Goal: Communication & Community: Ask a question

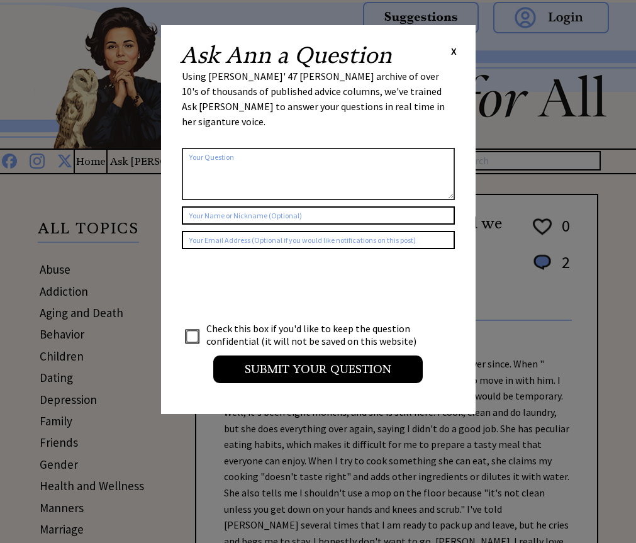
click at [267, 148] on textarea at bounding box center [318, 174] width 273 height 52
type textarea "I"
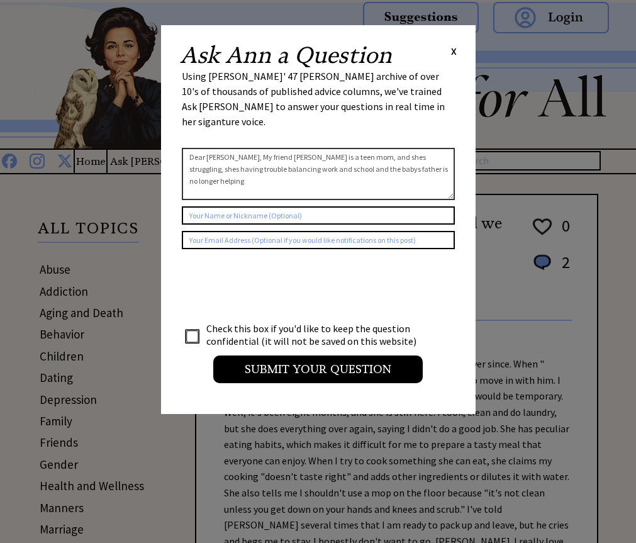
click at [359, 162] on textarea "Dear [PERSON_NAME], My friend [PERSON_NAME] is a teen mom, and shes struggling,…" at bounding box center [318, 174] width 273 height 52
click at [274, 174] on textarea "Dear [PERSON_NAME], My friend [PERSON_NAME] is a teen mom, and shes struggling,…" at bounding box center [318, 174] width 273 height 52
click at [294, 171] on textarea "Dear [PERSON_NAME], My friend [PERSON_NAME] is a teen mom, and shes struggling,…" at bounding box center [318, 174] width 273 height 52
click at [356, 167] on textarea "Dear [PERSON_NAME], My friend [PERSON_NAME] is a teen mom, and shes struggling,…" at bounding box center [318, 174] width 273 height 52
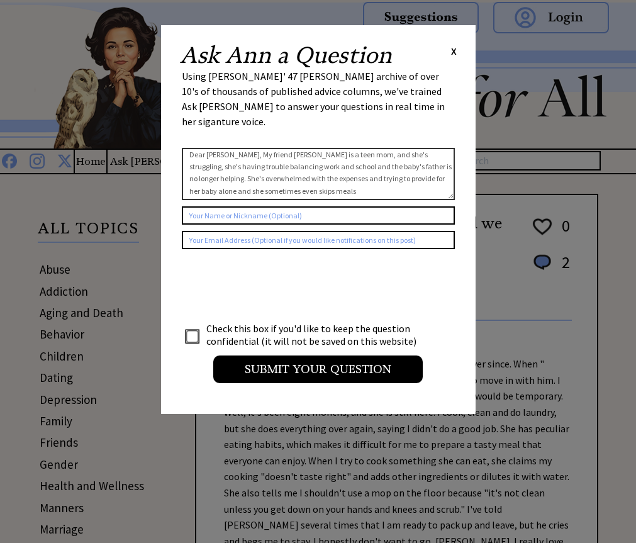
scroll to position [12, 0]
click at [347, 166] on textarea "Dear [PERSON_NAME], My friend [PERSON_NAME] is a teen mom, and she's struggling…" at bounding box center [318, 174] width 273 height 52
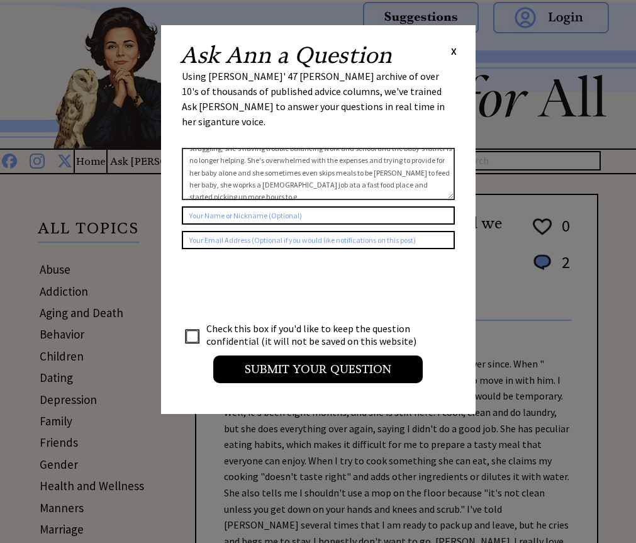
scroll to position [33, 0]
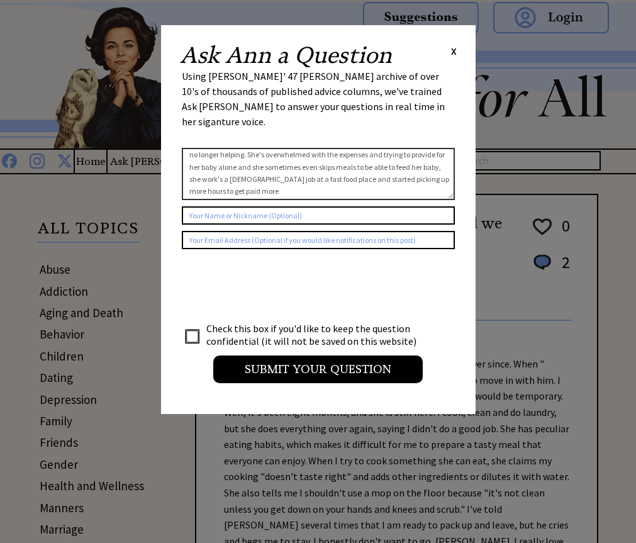
click at [239, 172] on textarea "Dear [PERSON_NAME], My friend [PERSON_NAME] is a teen mom, and she's struggling…" at bounding box center [318, 174] width 273 height 52
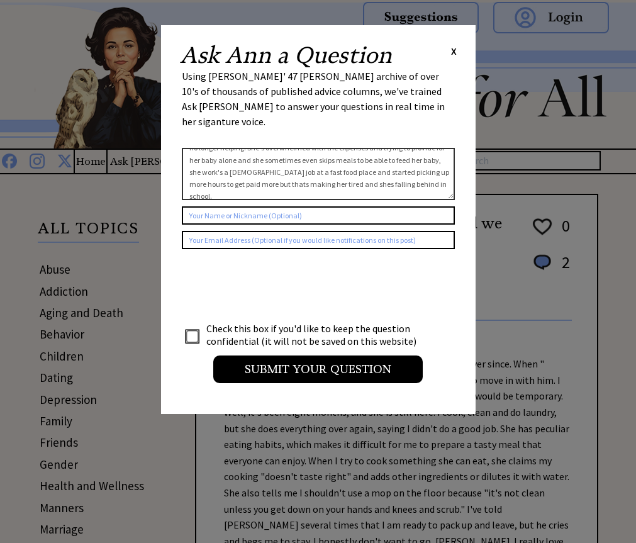
type textarea "Dear [PERSON_NAME], My friend [PERSON_NAME] is a teen mom, and she's struggling…"
click at [342, 206] on input "text" at bounding box center [318, 215] width 273 height 18
type input "[PERSON_NAME]"
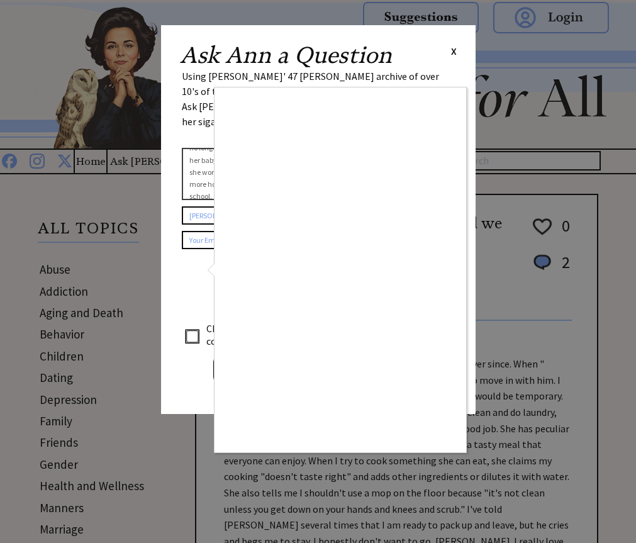
drag, startPoint x: 182, startPoint y: 311, endPoint x: 171, endPoint y: 386, distance: 75.6
click at [171, 386] on div at bounding box center [318, 271] width 636 height 543
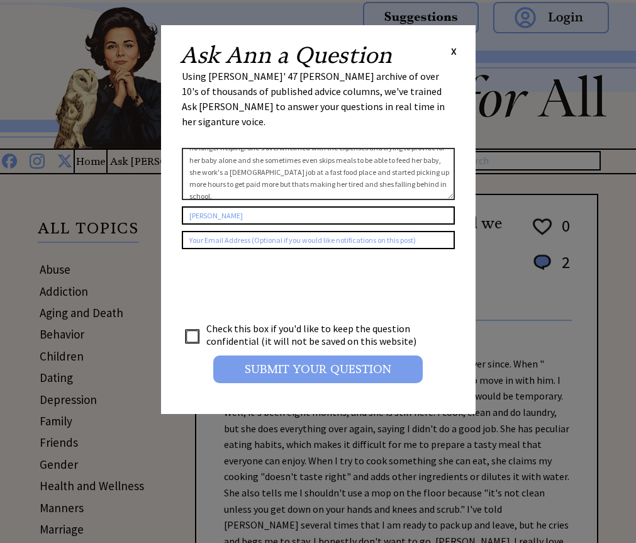
click at [355, 361] on input "Submit your Question" at bounding box center [318, 369] width 210 height 28
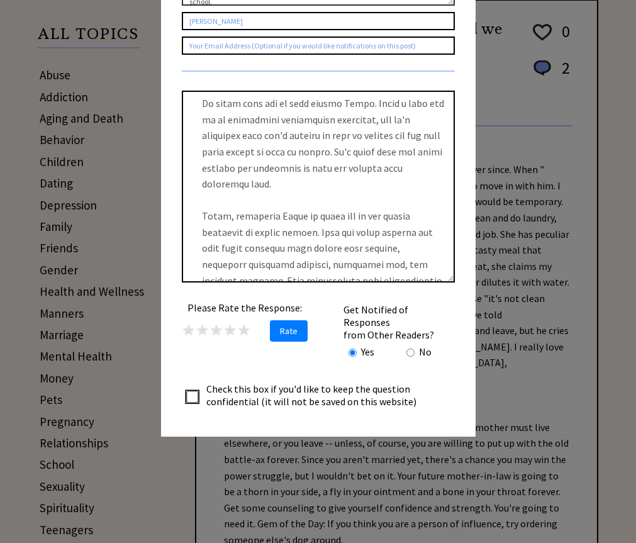
scroll to position [38, 0]
